Goal: Transaction & Acquisition: Purchase product/service

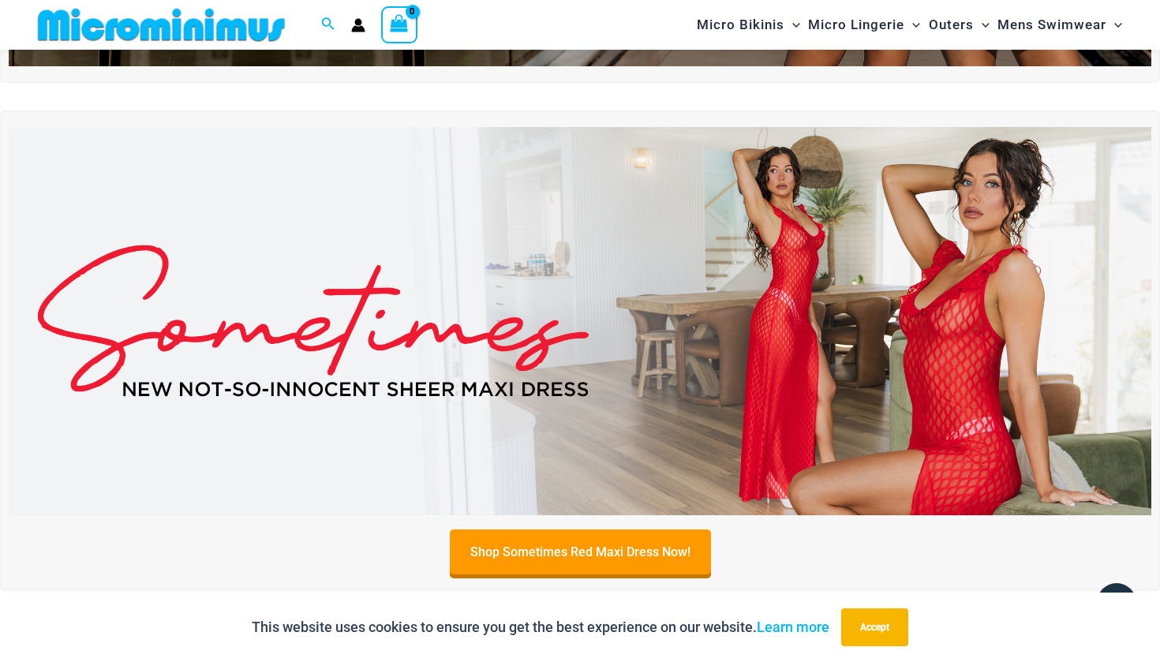
scroll to position [447, 0]
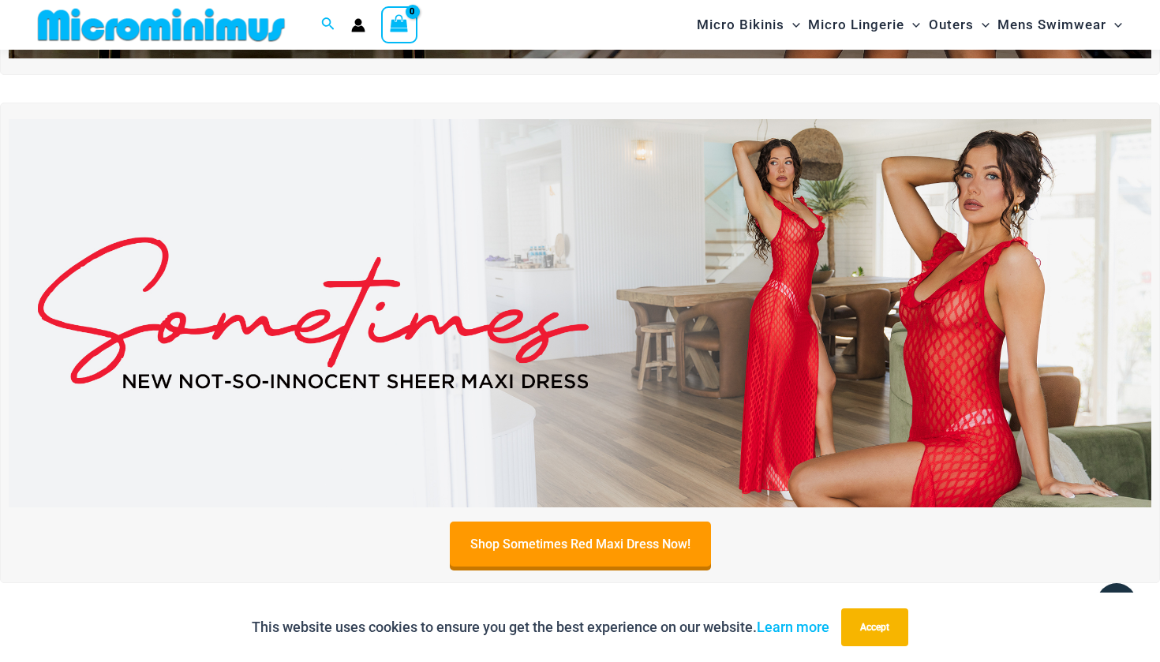
click at [754, 375] on img at bounding box center [580, 313] width 1142 height 388
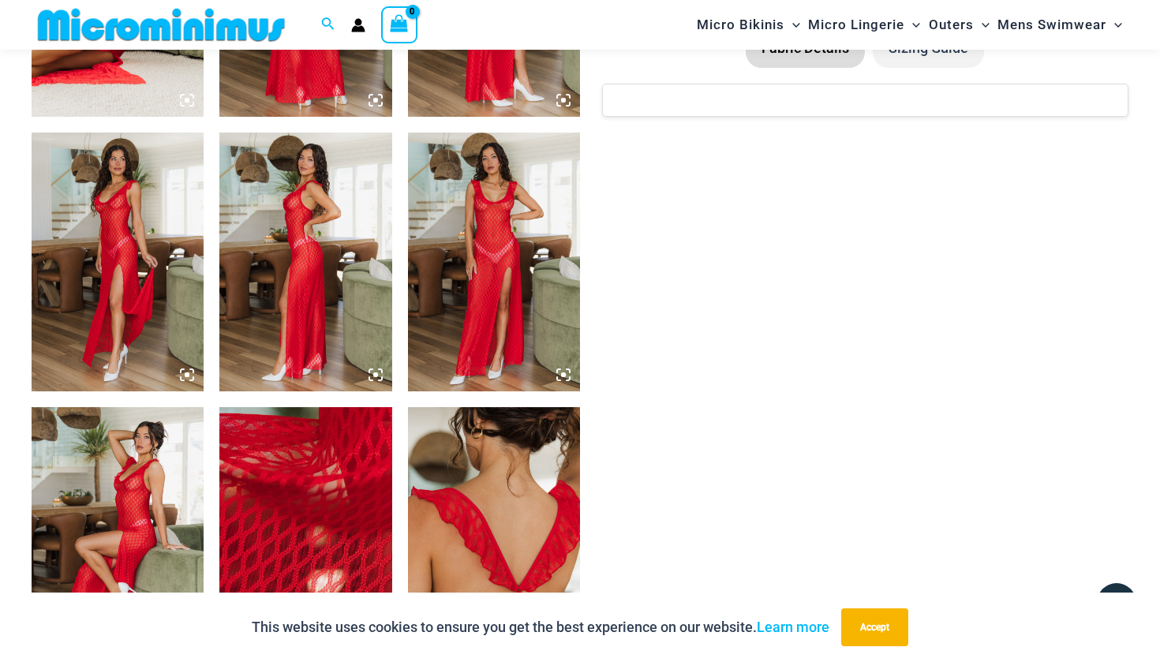
scroll to position [1126, 0]
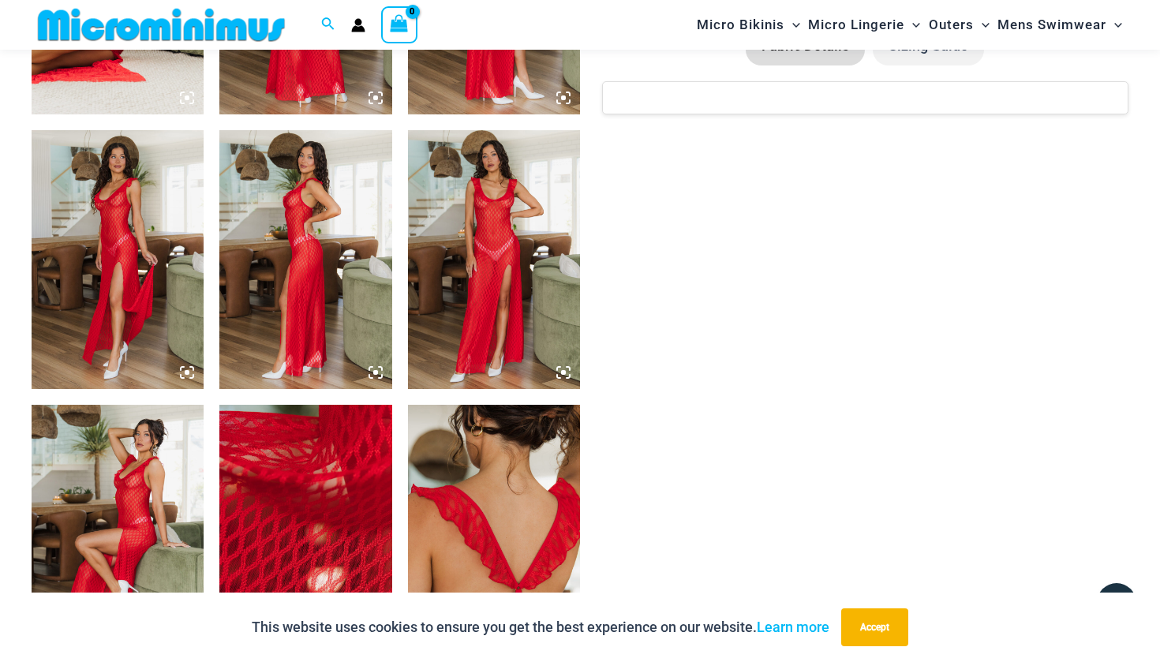
click at [140, 271] on img at bounding box center [118, 259] width 172 height 258
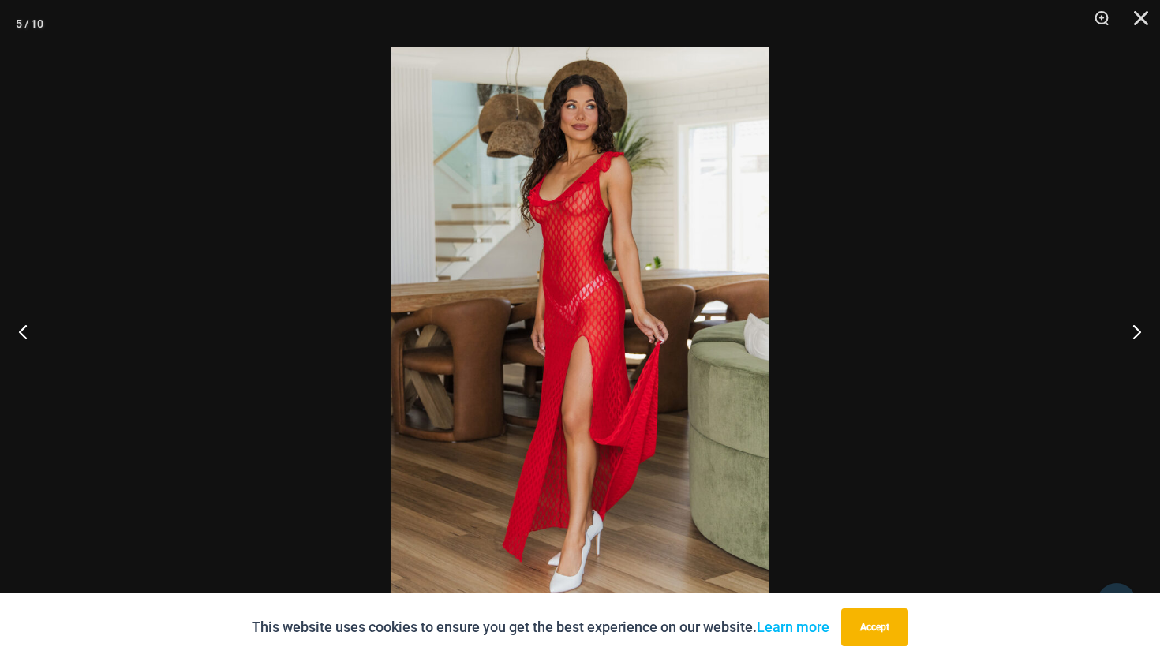
click at [496, 267] on img at bounding box center [579, 330] width 379 height 567
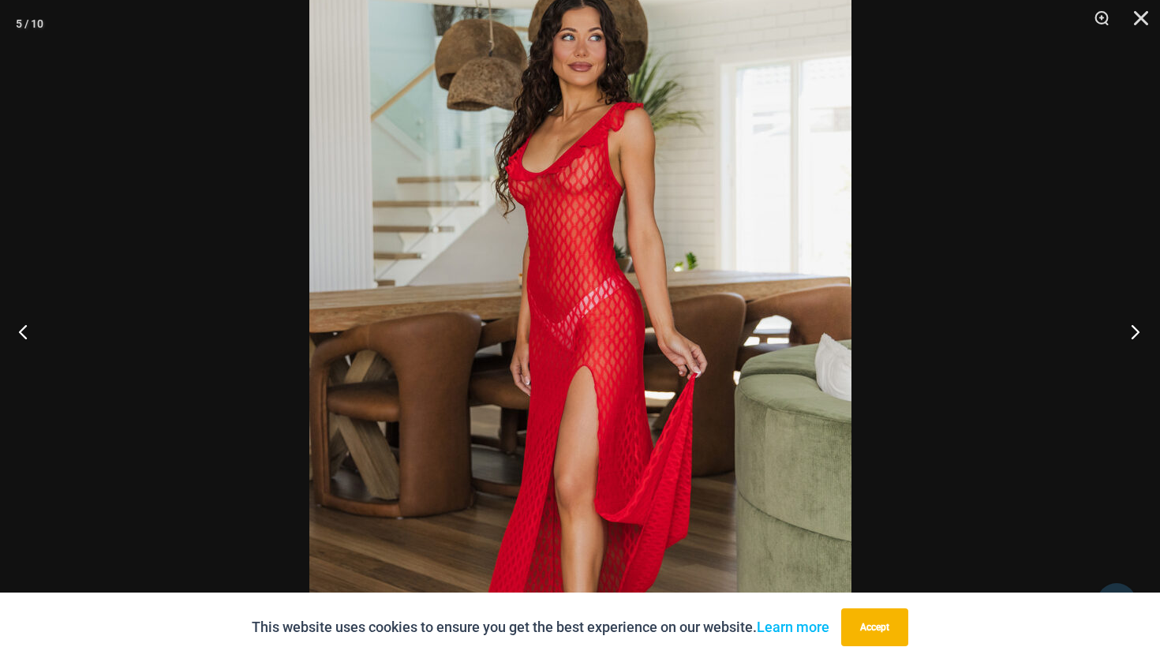
click at [1131, 332] on button "Next" at bounding box center [1129, 331] width 59 height 79
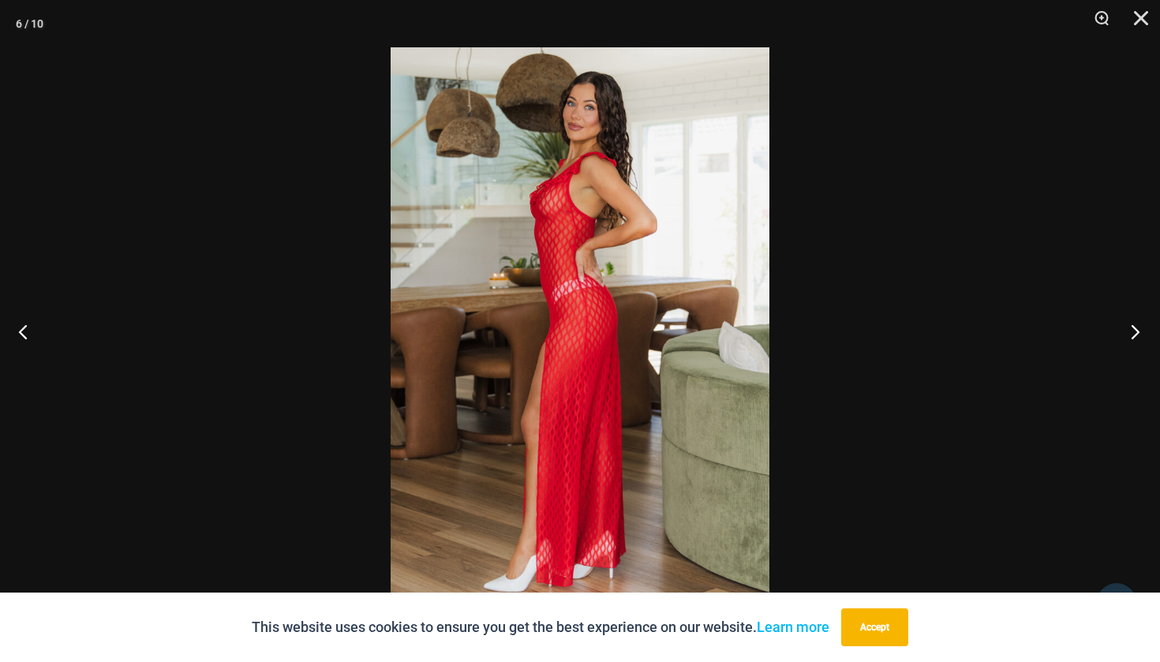
click at [1131, 332] on button "Next" at bounding box center [1129, 331] width 59 height 79
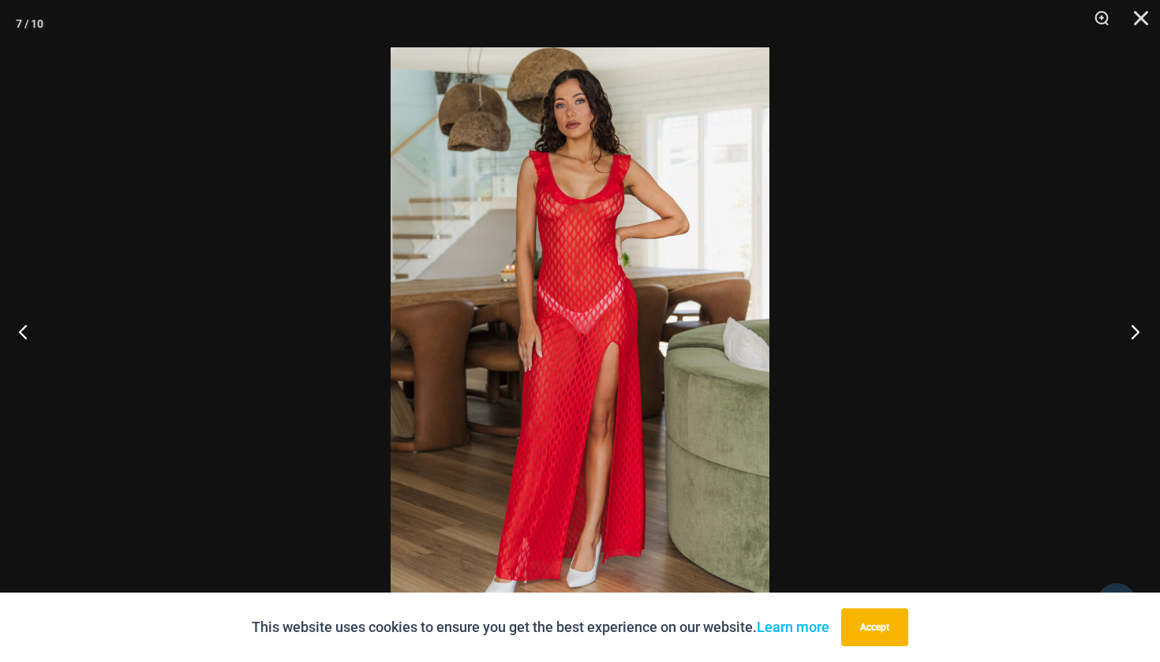
click at [1131, 332] on button "Next" at bounding box center [1129, 331] width 59 height 79
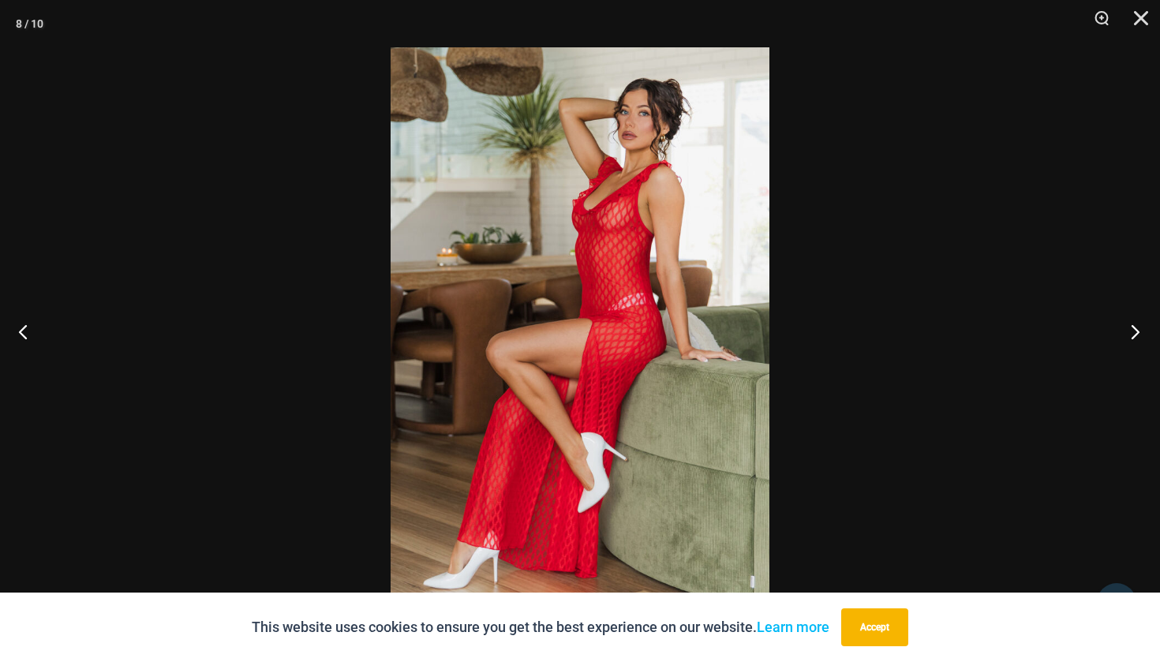
click at [1131, 332] on button "Next" at bounding box center [1129, 331] width 59 height 79
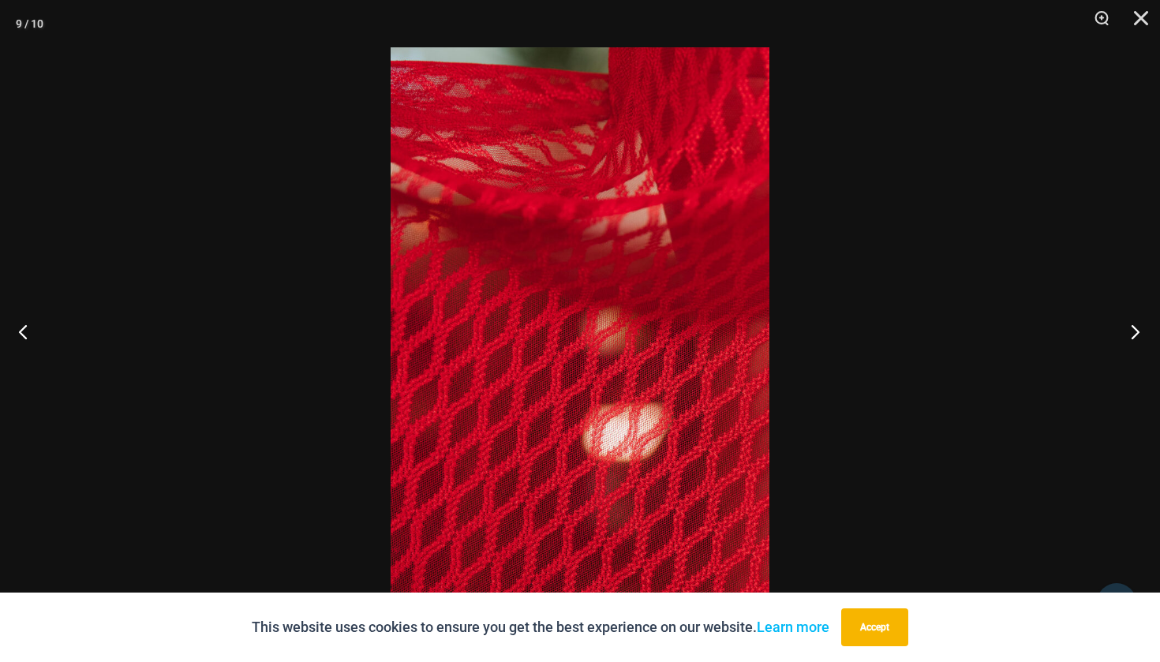
click at [1131, 332] on button "Next" at bounding box center [1129, 331] width 59 height 79
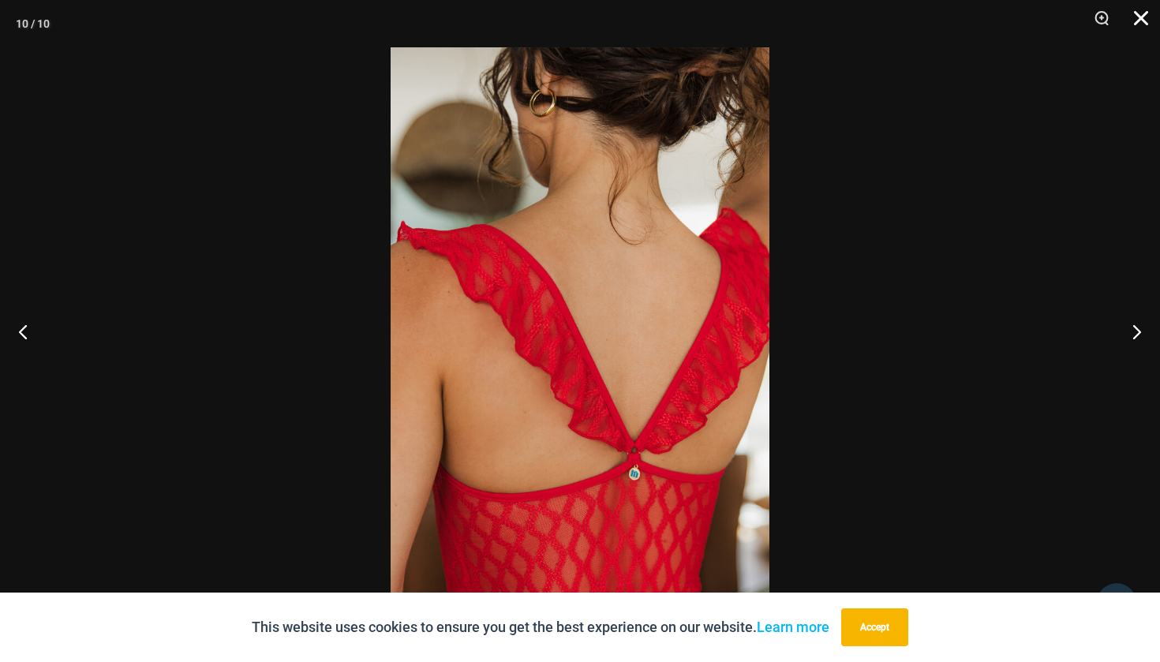
click at [1152, 15] on button "Close" at bounding box center [1134, 23] width 39 height 47
